Goal: Navigation & Orientation: Go to known website

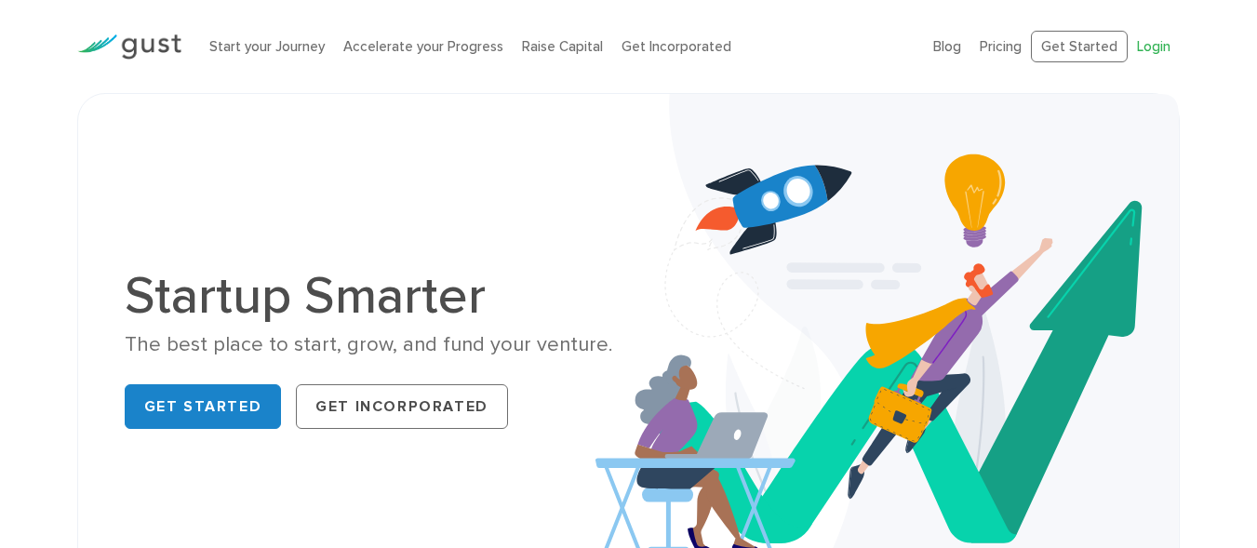
click at [1150, 47] on link "Login" at bounding box center [1154, 46] width 34 height 17
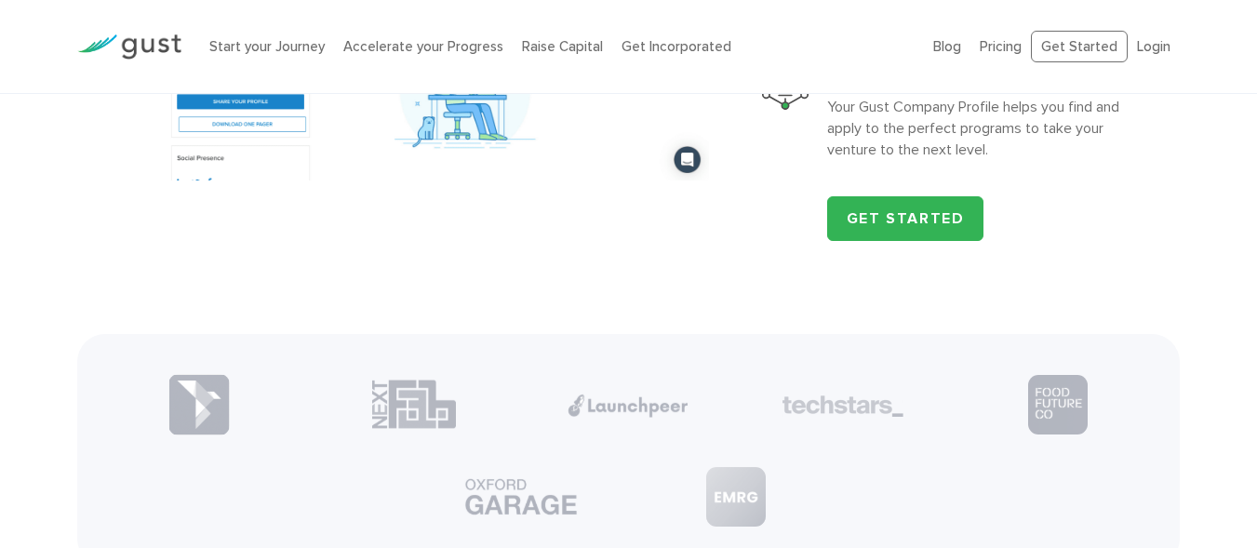
scroll to position [2075, 0]
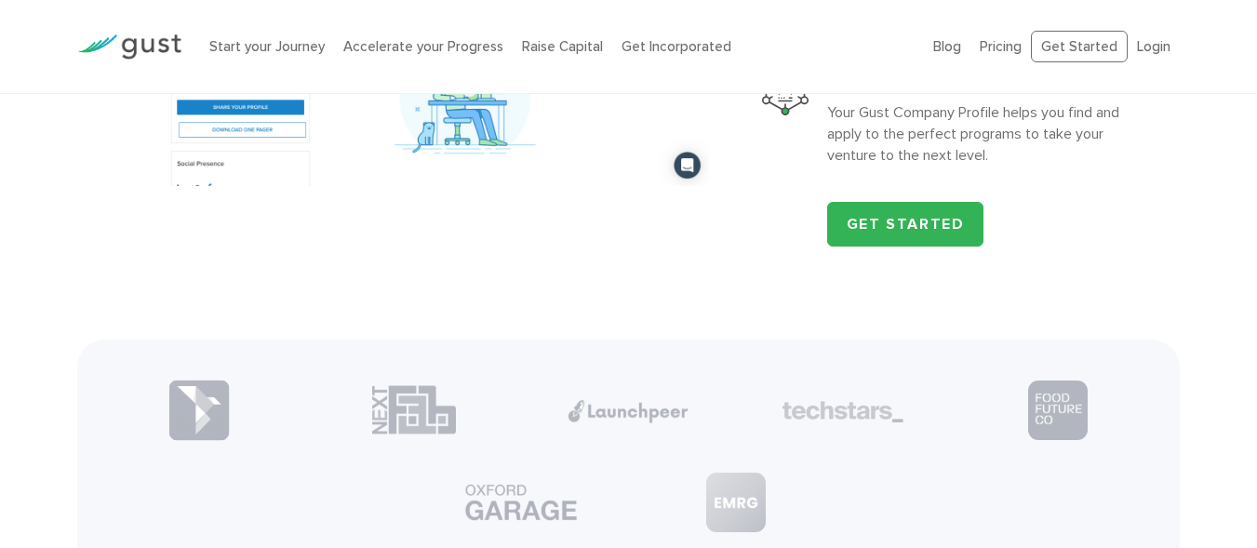
click at [1148, 45] on link "Login" at bounding box center [1154, 46] width 34 height 17
